Goal: Task Accomplishment & Management: Complete application form

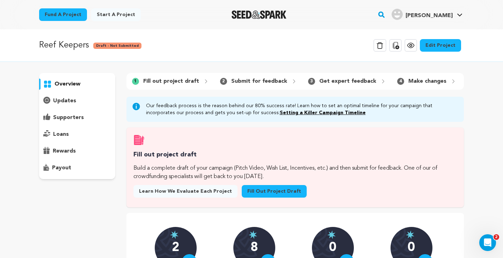
click at [252, 194] on link "Fill out project draft" at bounding box center [274, 191] width 65 height 13
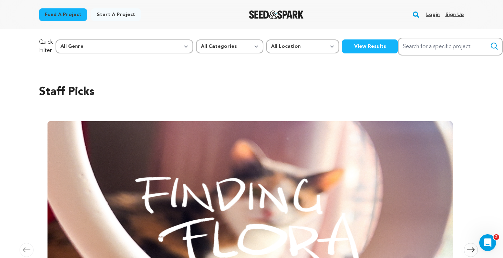
click at [432, 12] on link "Login" at bounding box center [433, 14] width 14 height 11
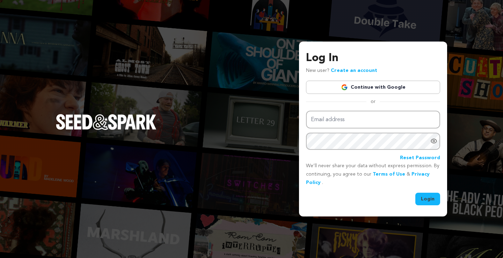
click at [370, 82] on link "Continue with Google" at bounding box center [373, 87] width 134 height 13
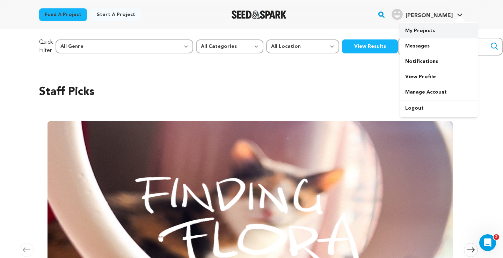
click at [418, 33] on link "My Projects" at bounding box center [439, 30] width 78 height 15
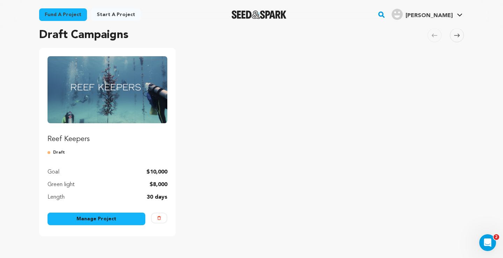
scroll to position [111, 0]
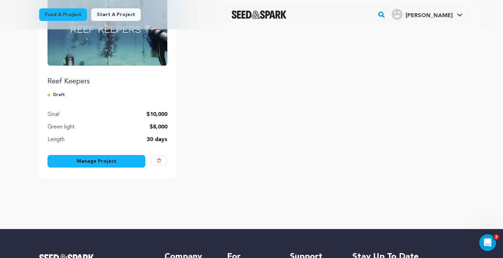
click at [104, 163] on link "Manage Project" at bounding box center [97, 161] width 98 height 13
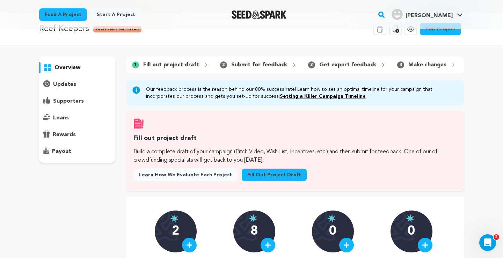
scroll to position [16, 0]
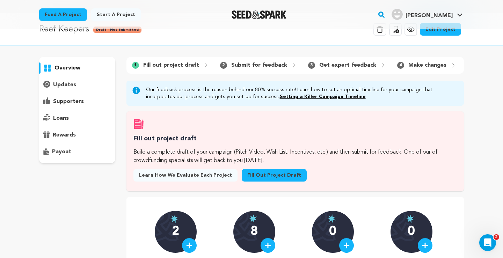
click at [266, 180] on link "Fill out project draft" at bounding box center [274, 175] width 65 height 13
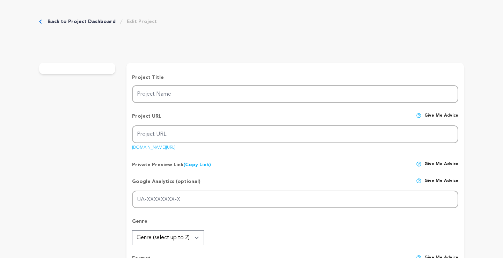
type input "Reef Keepers"
type input "reef-keepers"
type input "A tight-knit group of coral conservationists fights to restore the reef that ha…"
type textarea "Amid record heat, storms, and disease, [US_STATE]’s Coral Reef is struggling to…"
type textarea "We are telling the human story of climate resilience in [US_STATE], amplifying …"
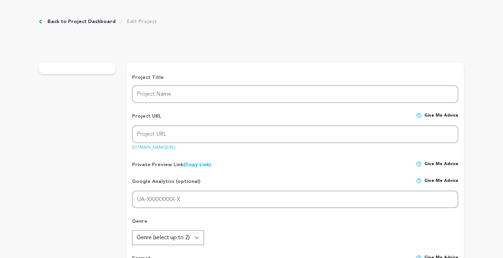
type textarea "Southern Documentary Fund is our fiscal sponsor: [URL][DOMAIN_NAME]"
radio input "true"
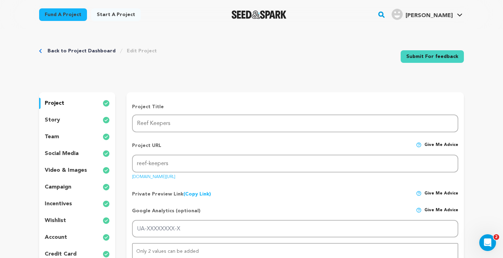
click at [67, 122] on div "story" at bounding box center [77, 120] width 76 height 11
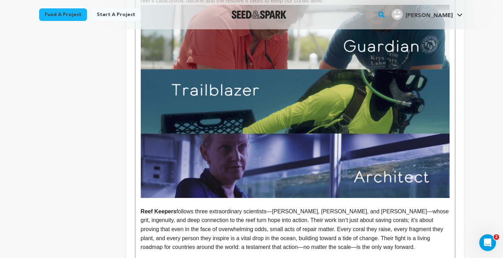
scroll to position [444, 0]
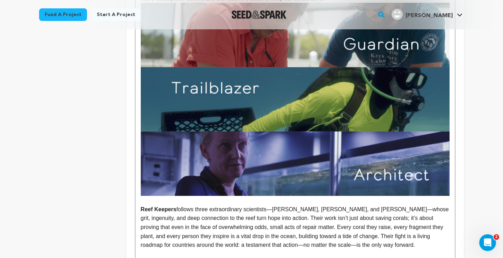
click at [170, 204] on p "To enrich screen reader interactions, please activate Accessibility in Grammarl…" at bounding box center [295, 200] width 309 height 9
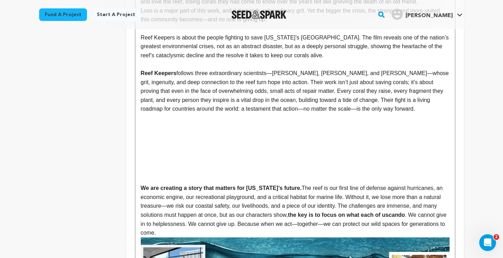
scroll to position [386, 0]
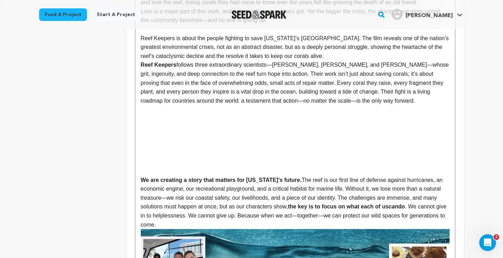
click at [320, 58] on p "Reef Keepers is about the people fighting to save [US_STATE]’s [GEOGRAPHIC_DATA…" at bounding box center [295, 47] width 309 height 27
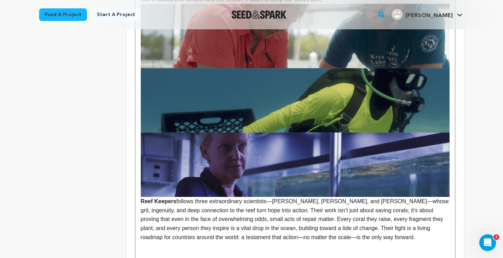
scroll to position [491, 0]
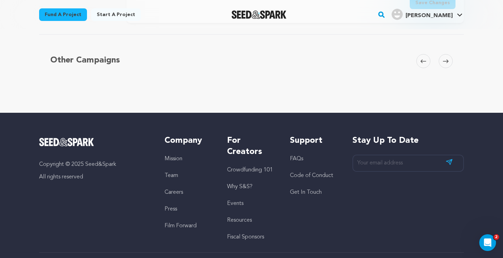
scroll to position [2099, 0]
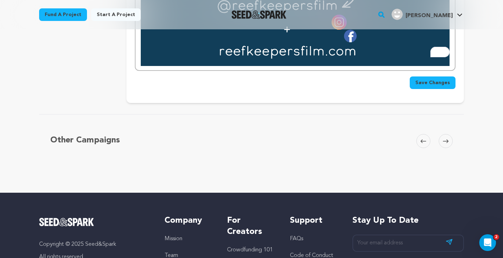
click at [433, 79] on span "Save Changes" at bounding box center [433, 82] width 35 height 7
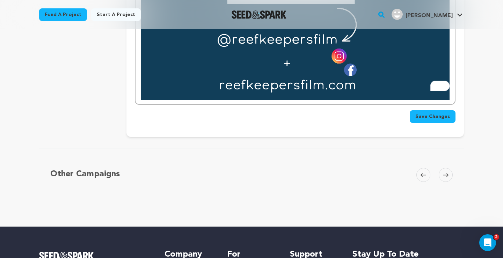
scroll to position [0, 0]
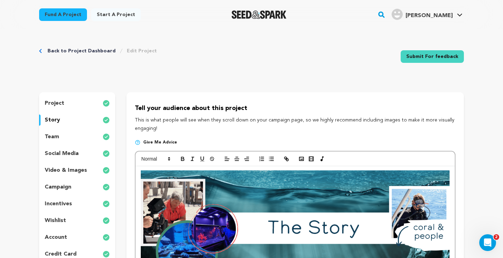
click at [200, 120] on p "This is what people will see when they scroll down on your campaign page, so we…" at bounding box center [295, 124] width 321 height 17
click at [71, 50] on link "Back to Project Dashboard" at bounding box center [82, 51] width 68 height 7
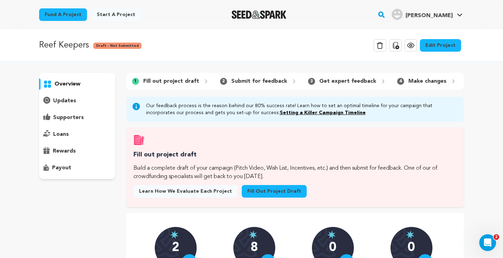
click at [415, 44] on icon at bounding box center [411, 45] width 8 height 8
click at [59, 82] on p "overview" at bounding box center [68, 84] width 26 height 8
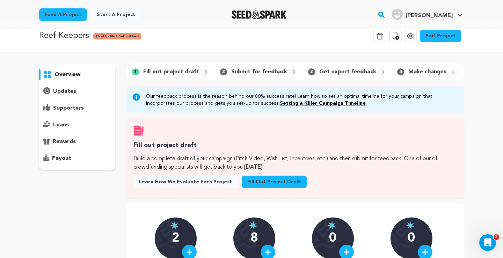
scroll to position [10, 0]
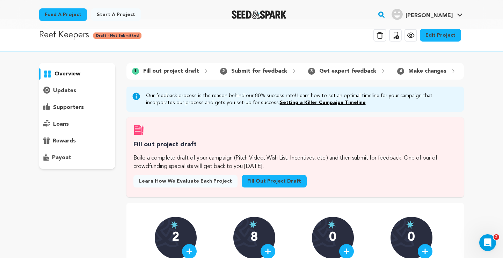
click at [261, 177] on link "Fill out project draft" at bounding box center [274, 181] width 65 height 13
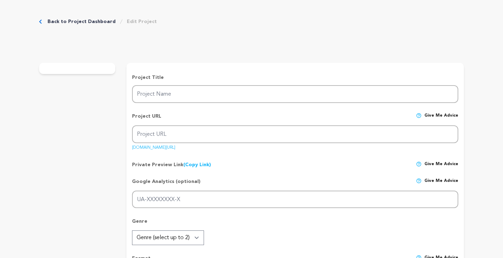
type input "Reef Keepers"
type input "reef-keepers"
type input "A tight-knit group of coral conservationists fights to restore the reef that ha…"
type textarea "Amid record heat, storms, and disease, [US_STATE]’s Coral Reef is struggling to…"
type textarea "We are telling the human story of climate resilience in [US_STATE], amplifying …"
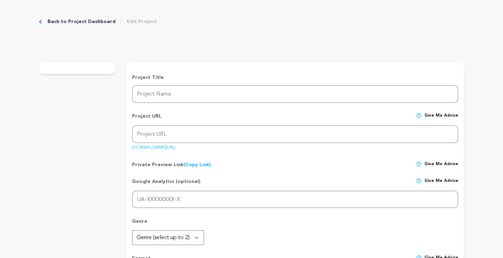
type textarea "Southern Documentary Fund is our fiscal sponsor: https://southerndocumentaryfun…"
radio input "true"
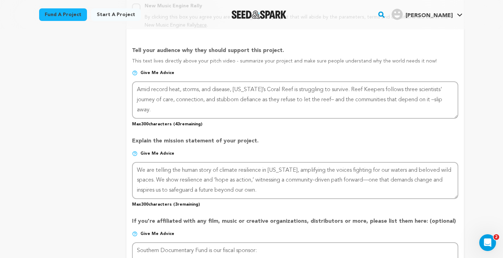
scroll to position [438, 0]
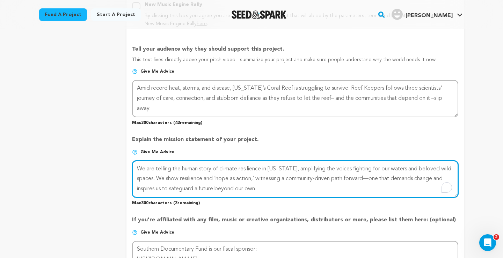
drag, startPoint x: 264, startPoint y: 189, endPoint x: 131, endPoint y: 165, distance: 134.8
click at [131, 165] on form "Project Title Project Name Reef Keepers Project URL Give me advice Project URL …" at bounding box center [296, 59] width 338 height 788
paste textarea "Every Floridian knows the heartbreak of witnessing a beloved wild space change …"
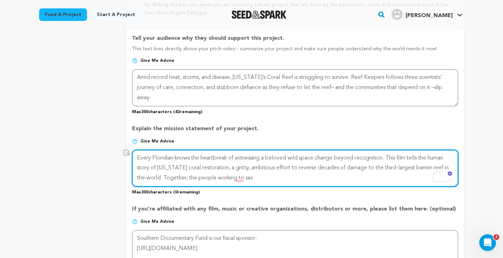
drag, startPoint x: 391, startPoint y: 156, endPoint x: 337, endPoint y: 160, distance: 54.3
click at [337, 160] on textarea "To enrich screen reader interactions, please activate Accessibility in Grammarl…" at bounding box center [295, 168] width 326 height 37
click at [195, 177] on textarea "To enrich screen reader interactions, please activate Accessibility in Grammarl…" at bounding box center [295, 168] width 326 height 37
drag, startPoint x: 449, startPoint y: 166, endPoint x: 424, endPoint y: 166, distance: 24.8
click at [424, 166] on textarea "To enrich screen reader interactions, please activate Accessibility in Grammarl…" at bounding box center [295, 168] width 326 height 37
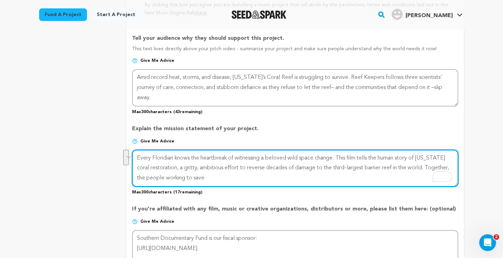
drag, startPoint x: 375, startPoint y: 176, endPoint x: 415, endPoint y: 168, distance: 41.1
click at [415, 168] on textarea "To enrich screen reader interactions, please activate Accessibility in Grammarl…" at bounding box center [295, 168] width 326 height 37
paste textarea "offer us a roadmap for how we live and fight for"
click at [449, 166] on textarea "To enrich screen reader interactions, please activate Accessibility in Grammarl…" at bounding box center [295, 168] width 326 height 37
drag, startPoint x: 283, startPoint y: 167, endPoint x: 255, endPoint y: 170, distance: 28.8
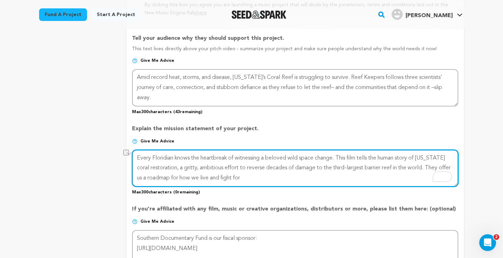
click at [255, 170] on textarea "To enrich screen reader interactions, please activate Accessibility in Grammarl…" at bounding box center [295, 168] width 326 height 37
click at [419, 167] on textarea "To enrich screen reader interactions, please activate Accessibility in Grammarl…" at bounding box center [295, 168] width 326 height 37
click at [261, 176] on textarea "To enrich screen reader interactions, please activate Accessibility in Grammarl…" at bounding box center [295, 168] width 326 height 37
type textarea "Every Floridian knows the heartbreak of witnessing a beloved wild space change.…"
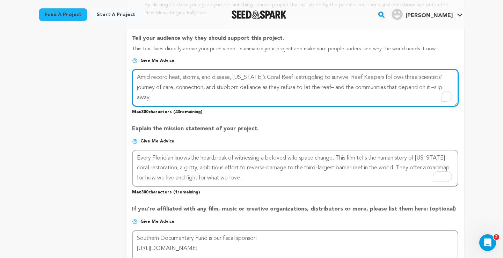
drag, startPoint x: 155, startPoint y: 98, endPoint x: 133, endPoint y: 65, distance: 39.1
click at [133, 65] on div "Tell your audience why they should support this project. This text lives direct…" at bounding box center [295, 72] width 326 height 86
paste textarea "Florida’s Coral Reef has guarded our coastline for thousands of years. Now, thi…"
type textarea "Florida’s Coral Reef has guarded our coastline for thousands of years. Now, thi…"
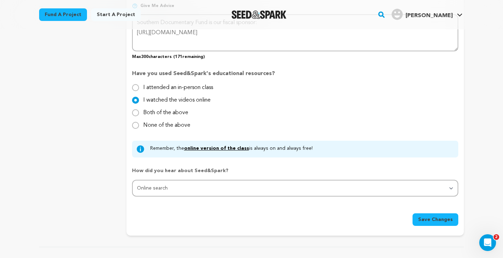
scroll to position [755, 0]
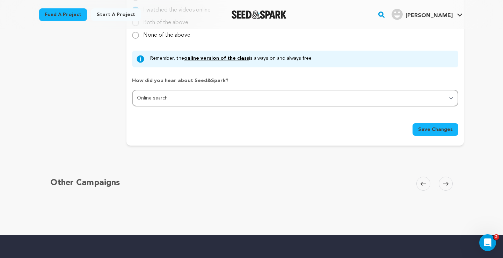
click at [424, 132] on span "Save Changes" at bounding box center [435, 129] width 35 height 7
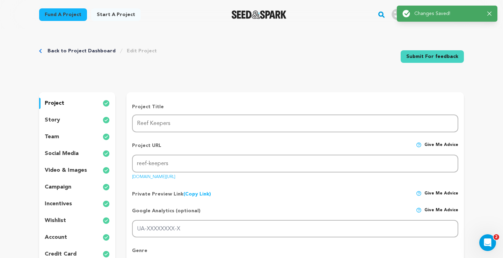
scroll to position [0, 0]
click at [89, 121] on div "story" at bounding box center [77, 119] width 76 height 11
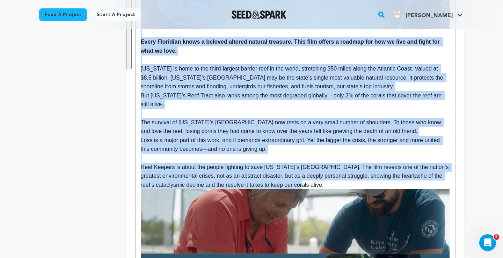
scroll to position [253, 0]
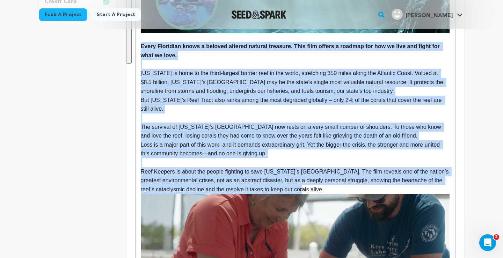
drag, startPoint x: 314, startPoint y: 138, endPoint x: 142, endPoint y: 47, distance: 194.3
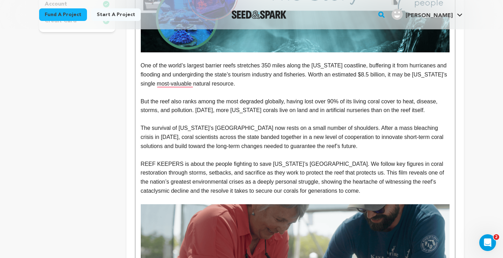
scroll to position [260, 0]
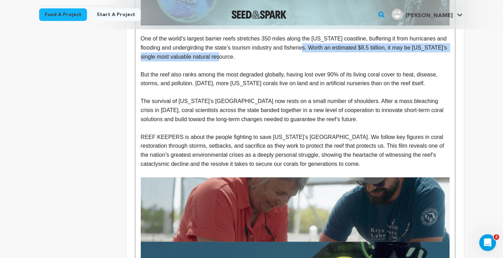
drag, startPoint x: 254, startPoint y: 58, endPoint x: 314, endPoint y: 48, distance: 61.0
click at [314, 48] on p "One of the world’s largest barrier reefs stretches 350 miles along the Florida …" at bounding box center [295, 47] width 309 height 27
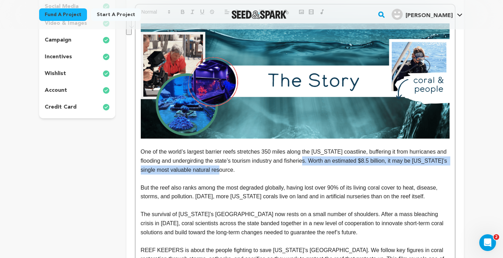
scroll to position [110, 0]
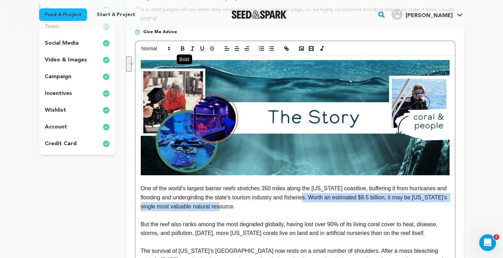
click at [182, 51] on icon "button" at bounding box center [183, 48] width 6 height 6
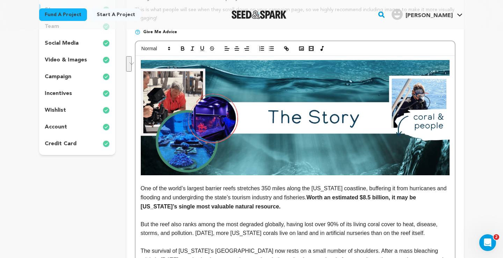
click at [245, 218] on p "To enrich screen reader interactions, please activate Accessibility in Grammarl…" at bounding box center [295, 215] width 309 height 9
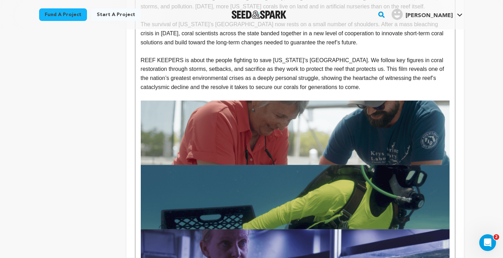
scroll to position [328, 0]
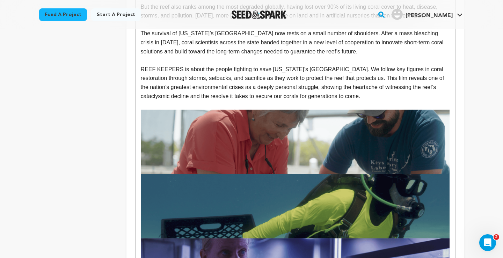
click at [179, 70] on p "REEF KEEPERS is about the people fighting to save [US_STATE]’s [GEOGRAPHIC_DATA…" at bounding box center [295, 83] width 309 height 36
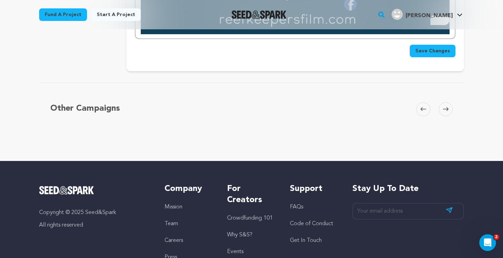
scroll to position [2016, 0]
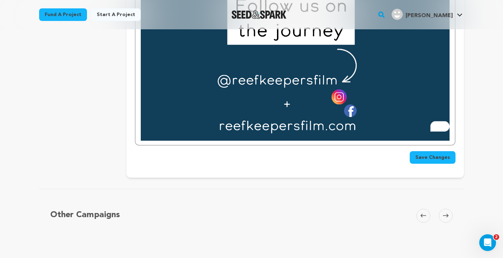
click at [420, 154] on span "Save Changes" at bounding box center [433, 157] width 35 height 7
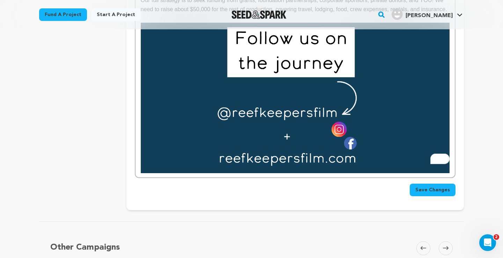
scroll to position [1892, 0]
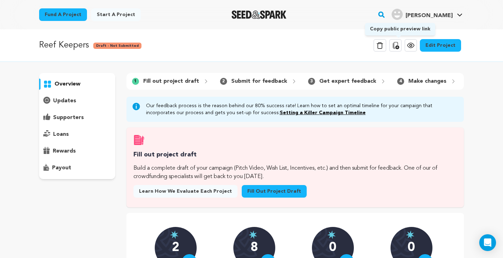
click at [399, 46] on icon at bounding box center [396, 45] width 6 height 7
click at [412, 45] on icon at bounding box center [411, 45] width 8 height 8
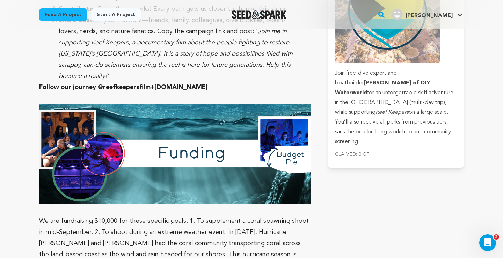
scroll to position [2222, 0]
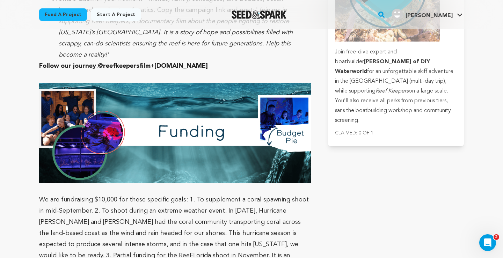
click at [293, 83] on img at bounding box center [175, 133] width 272 height 100
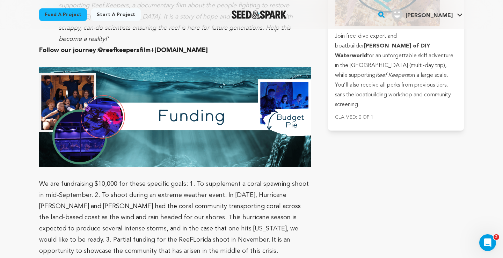
scroll to position [2018, 0]
